Goal: Information Seeking & Learning: Learn about a topic

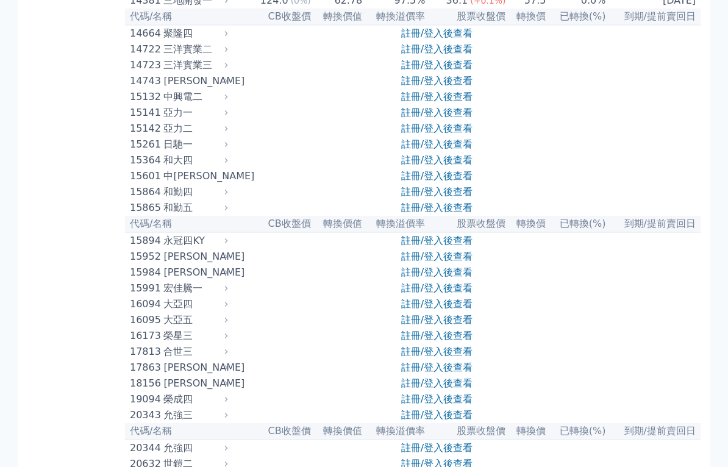
scroll to position [305, 0]
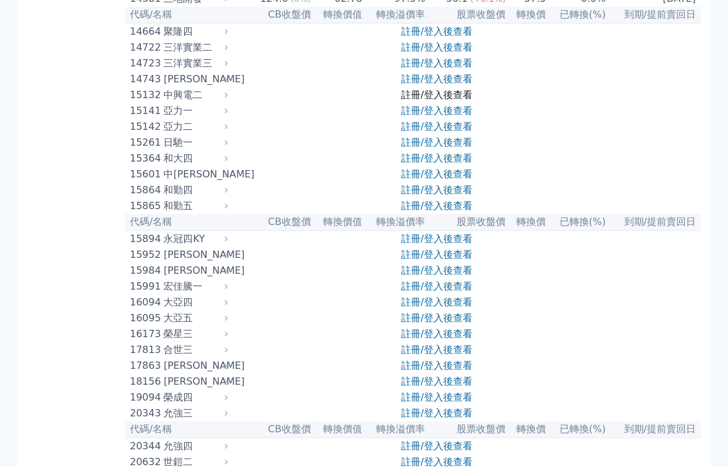
click at [439, 101] on link "註冊/登入後查看" at bounding box center [436, 95] width 71 height 12
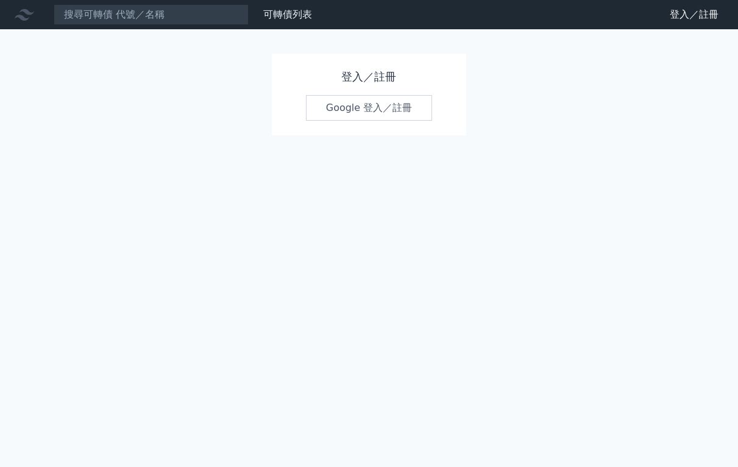
click at [355, 109] on link "Google 登入／註冊" at bounding box center [369, 108] width 127 height 26
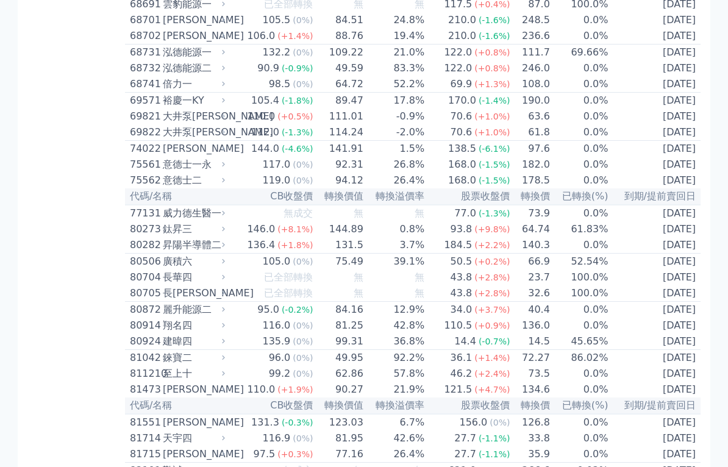
scroll to position [5976, 0]
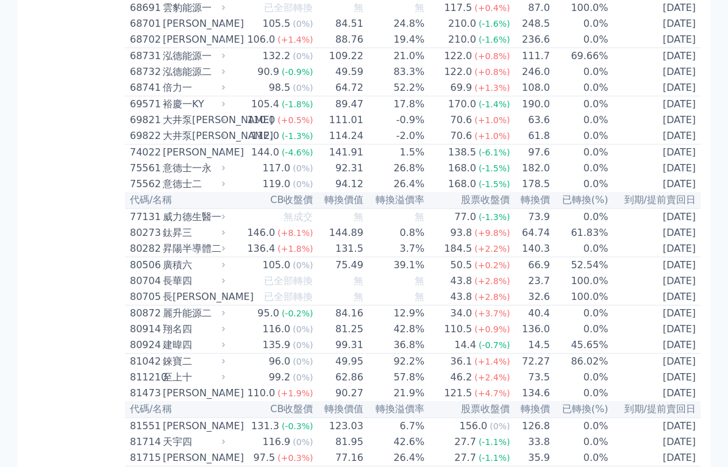
click at [163, 419] on div "[PERSON_NAME]" at bounding box center [193, 426] width 60 height 15
